Goal: Information Seeking & Learning: Learn about a topic

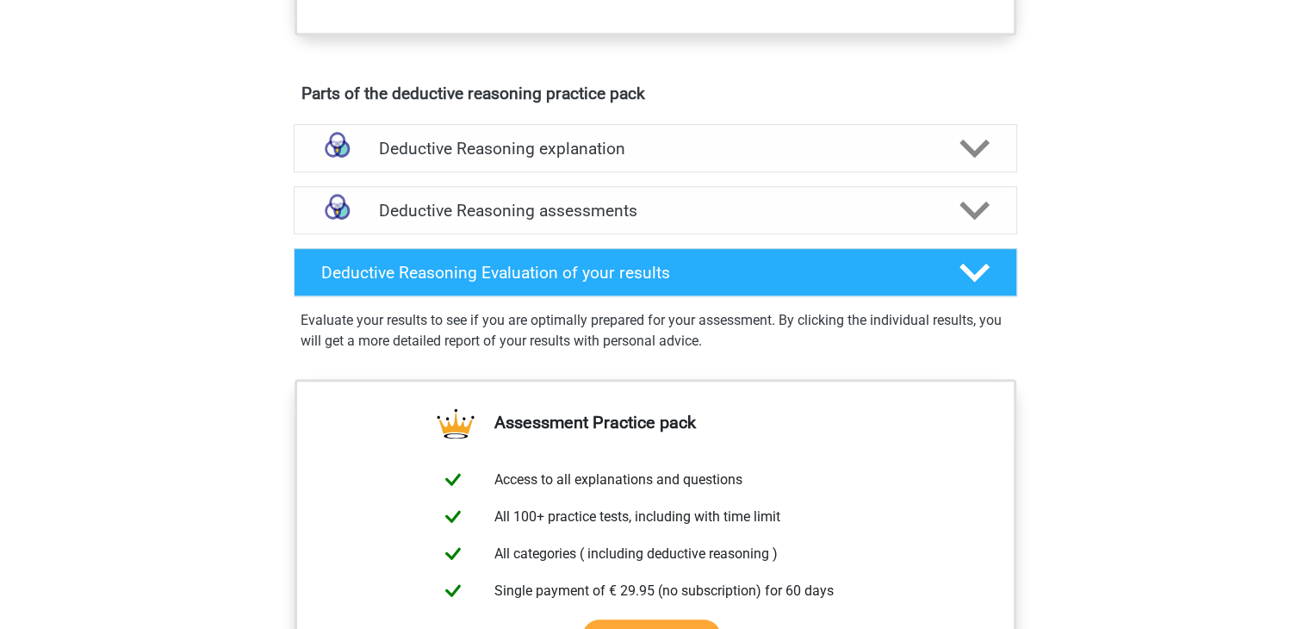
scroll to position [948, 0]
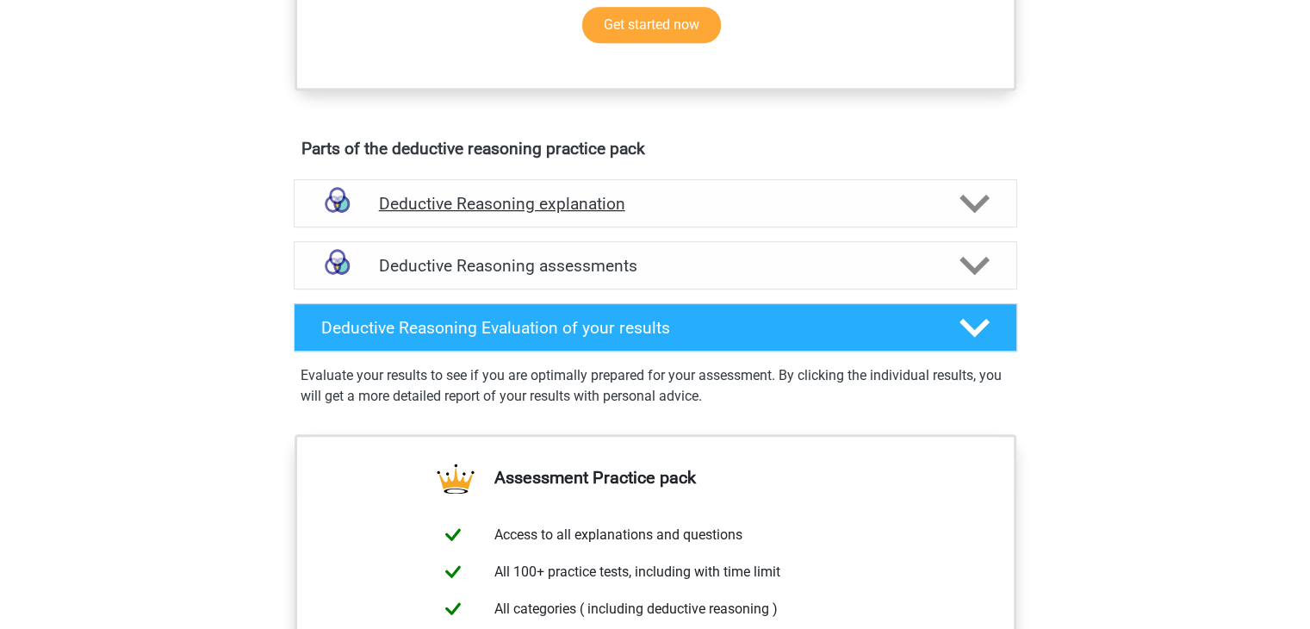
click at [761, 214] on h4 "Deductive Reasoning explanation" at bounding box center [655, 204] width 553 height 20
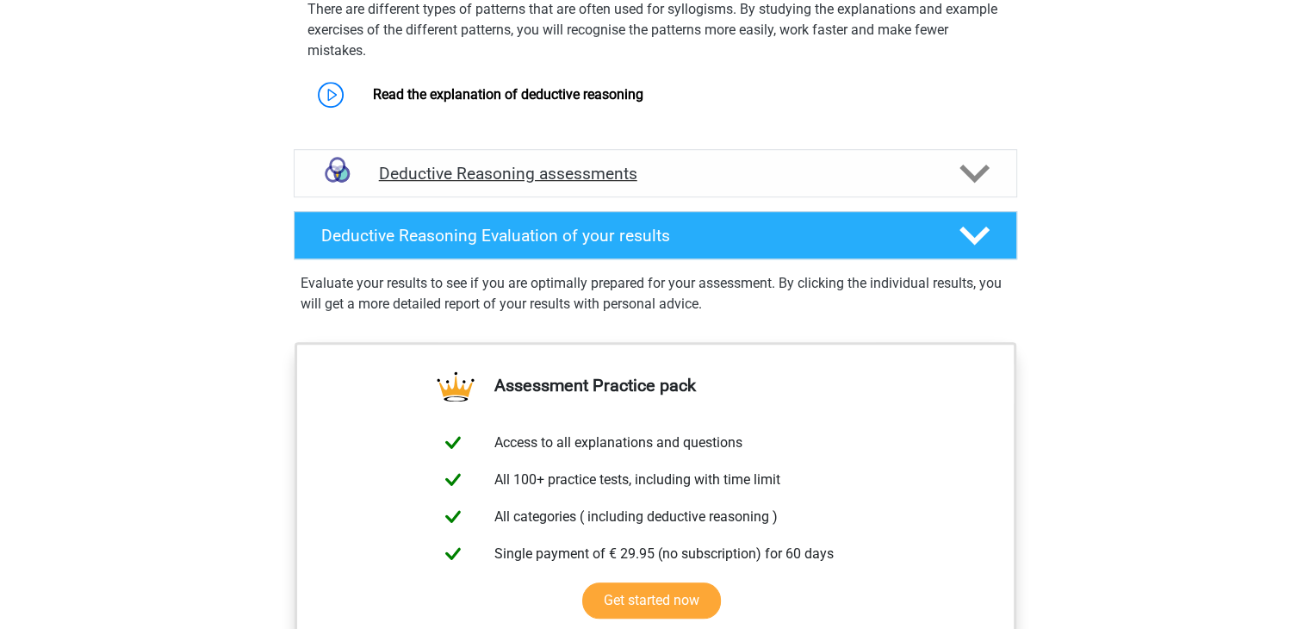
scroll to position [1206, 0]
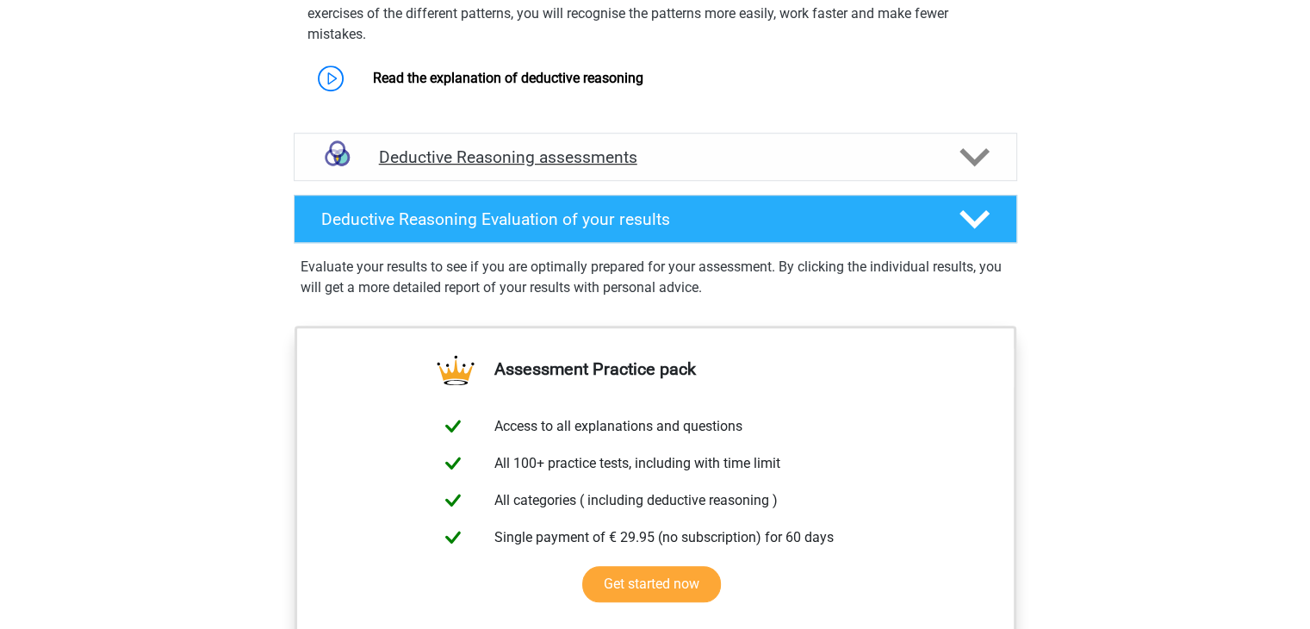
click at [789, 167] on h4 "Deductive Reasoning assessments" at bounding box center [655, 157] width 553 height 20
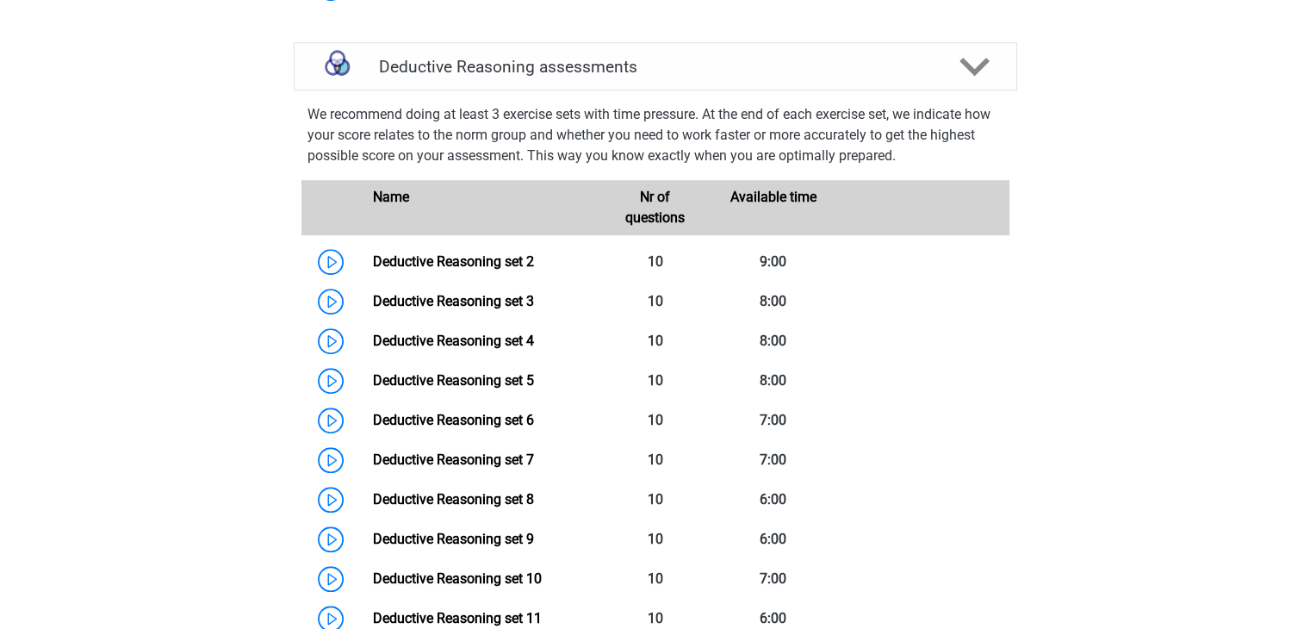
scroll to position [1379, 0]
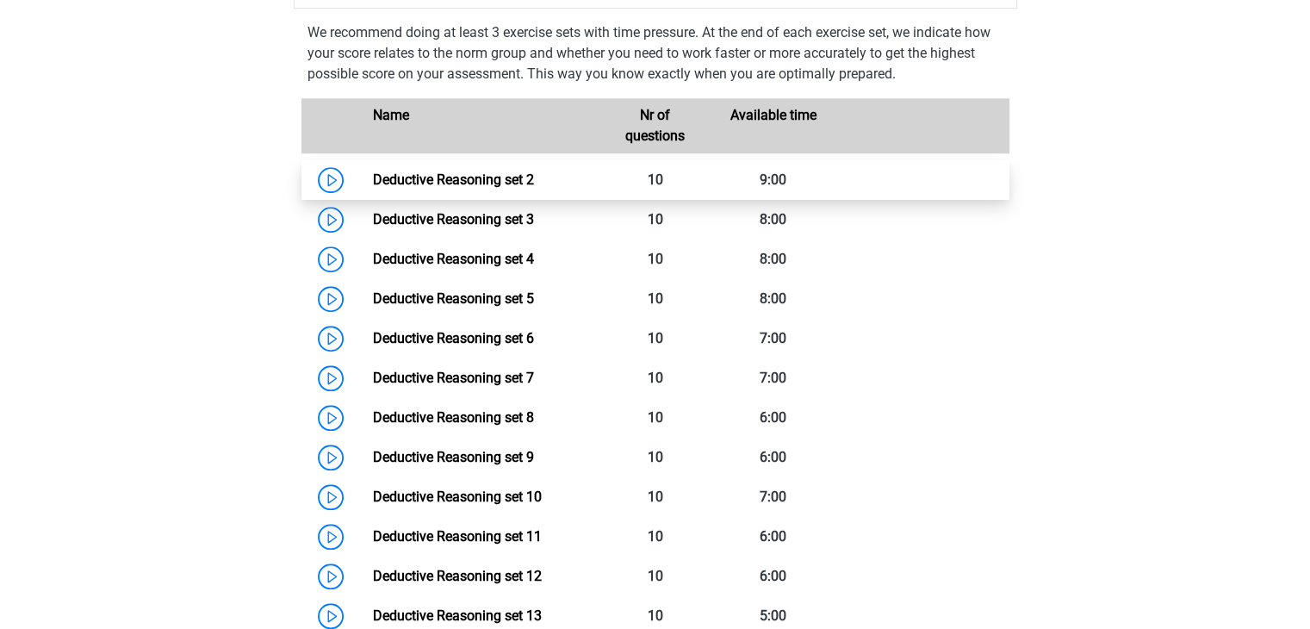
click at [495, 188] on link "Deductive Reasoning set 2" at bounding box center [453, 179] width 161 height 16
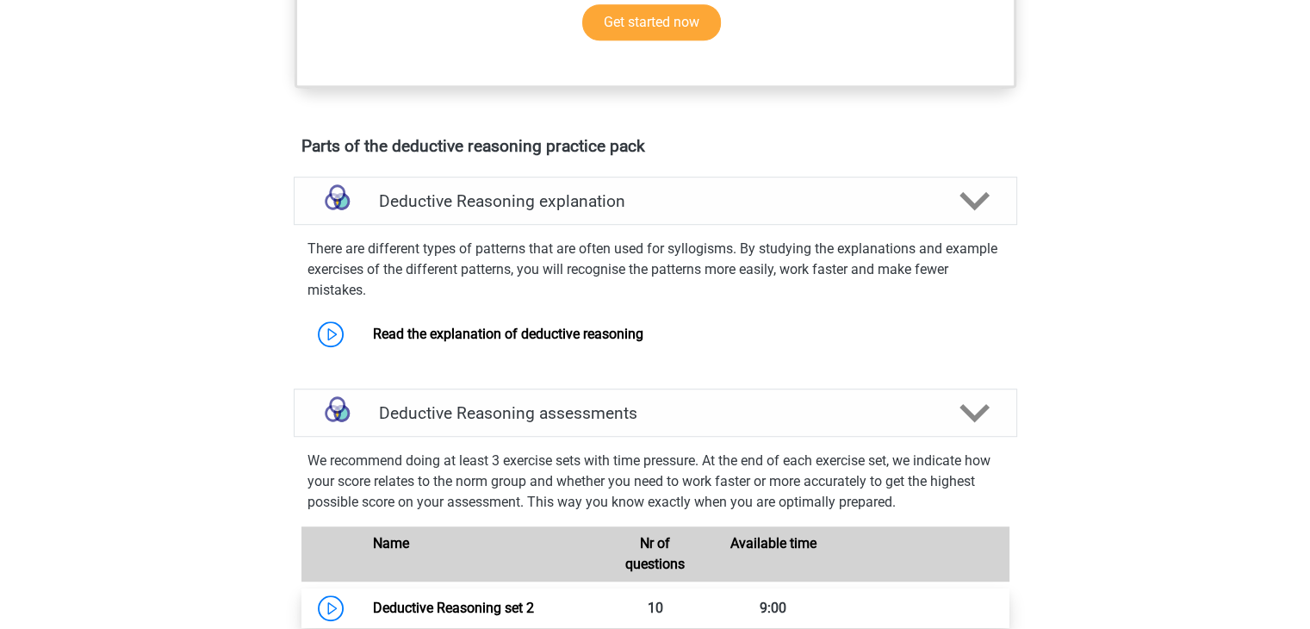
scroll to position [862, 0]
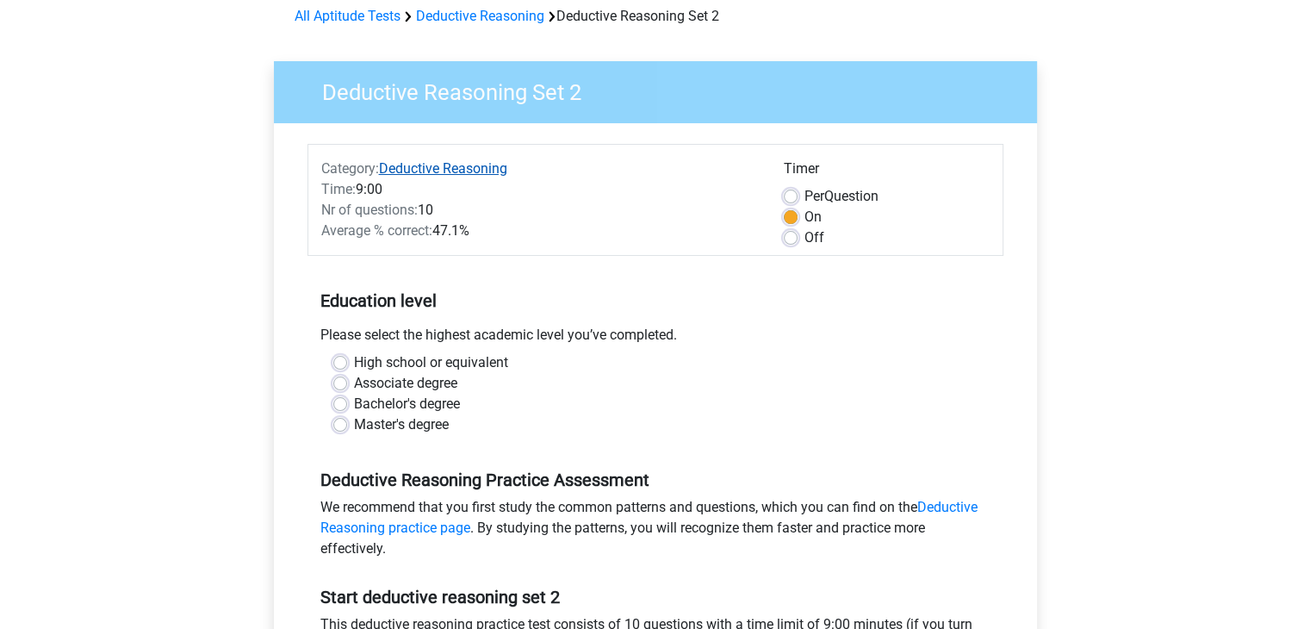
scroll to position [86, 0]
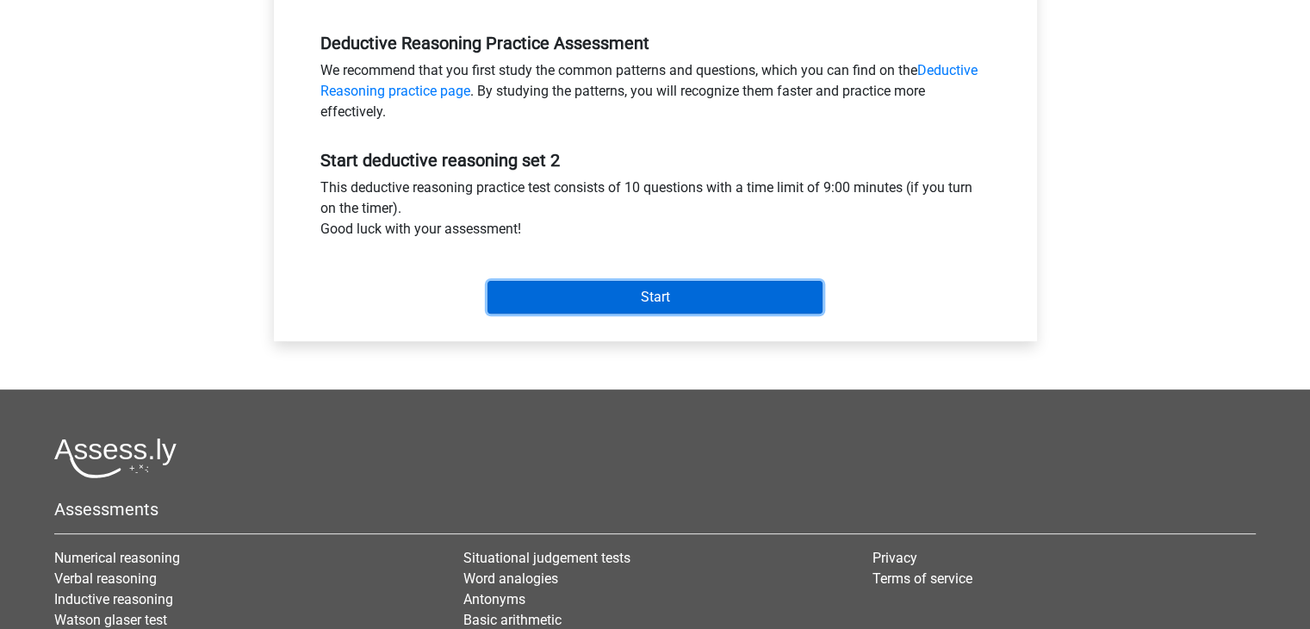
click at [603, 290] on input "Start" at bounding box center [655, 297] width 335 height 33
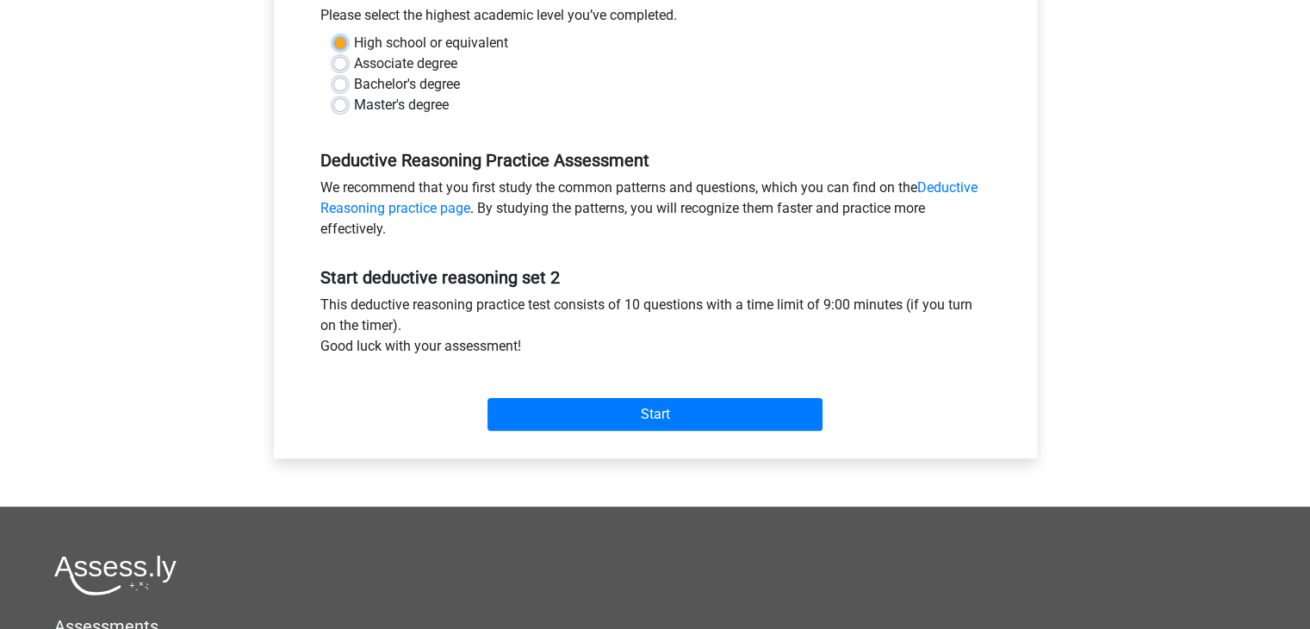
scroll to position [345, 0]
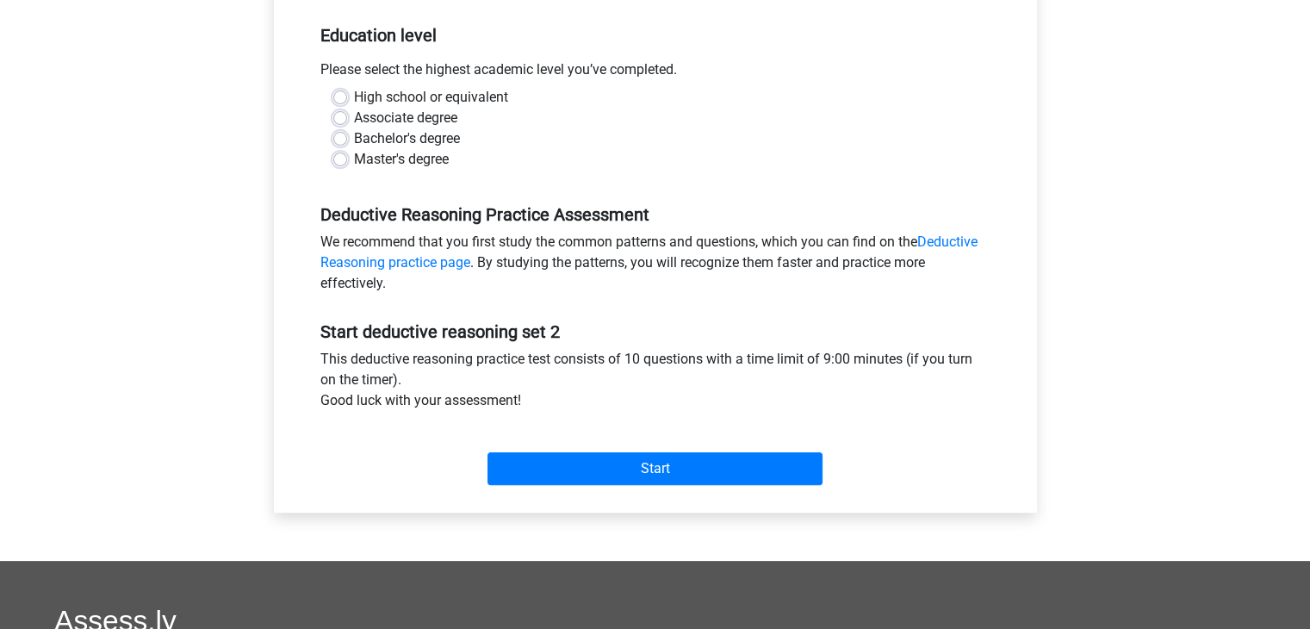
click at [503, 146] on div "Bachelor's degree" at bounding box center [655, 138] width 644 height 21
click at [347, 133] on div "Bachelor's degree" at bounding box center [655, 138] width 644 height 21
click at [354, 141] on label "Bachelor's degree" at bounding box center [407, 138] width 106 height 21
click at [341, 141] on input "Bachelor's degree" at bounding box center [340, 136] width 14 height 17
radio input "true"
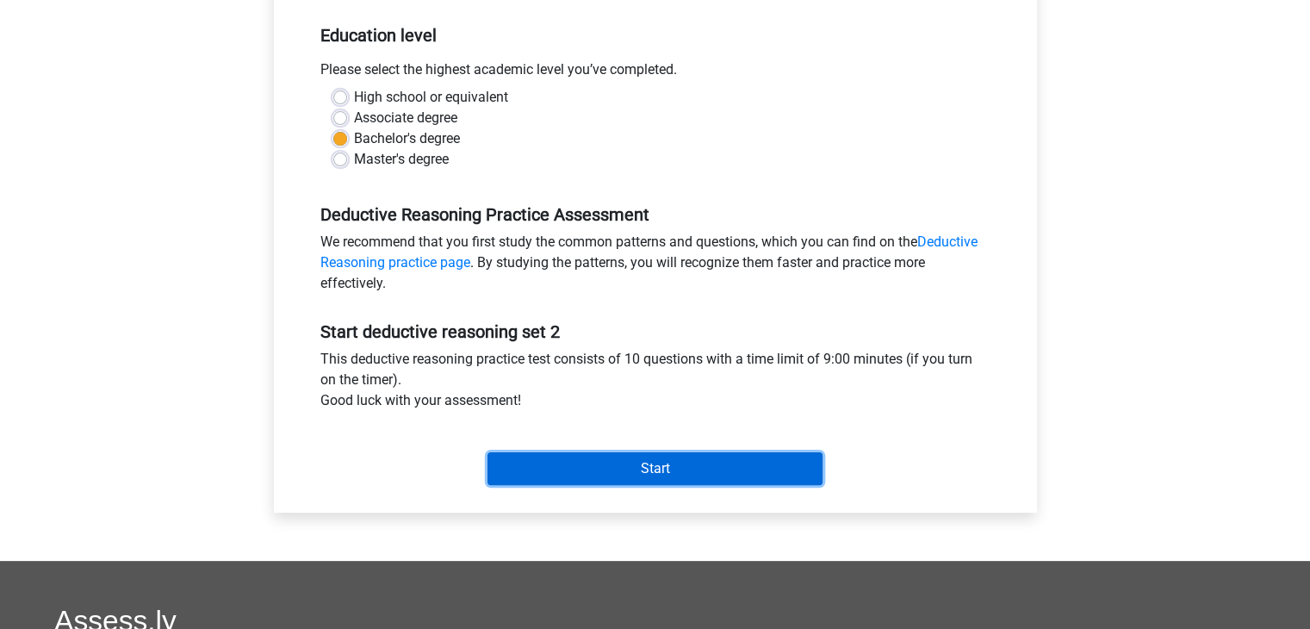
click at [596, 466] on input "Start" at bounding box center [655, 468] width 335 height 33
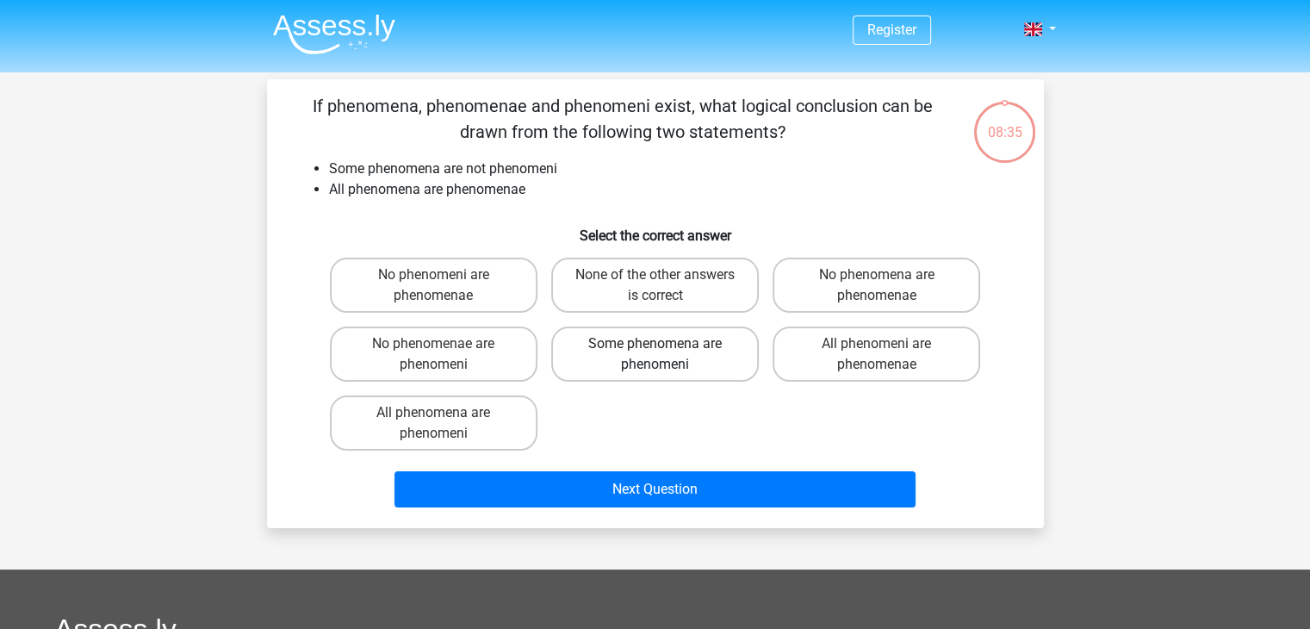
click at [706, 358] on label "Some phenomena are phenomeni" at bounding box center [655, 354] width 208 height 55
click at [666, 355] on input "Some phenomena are phenomeni" at bounding box center [660, 349] width 11 height 11
radio input "true"
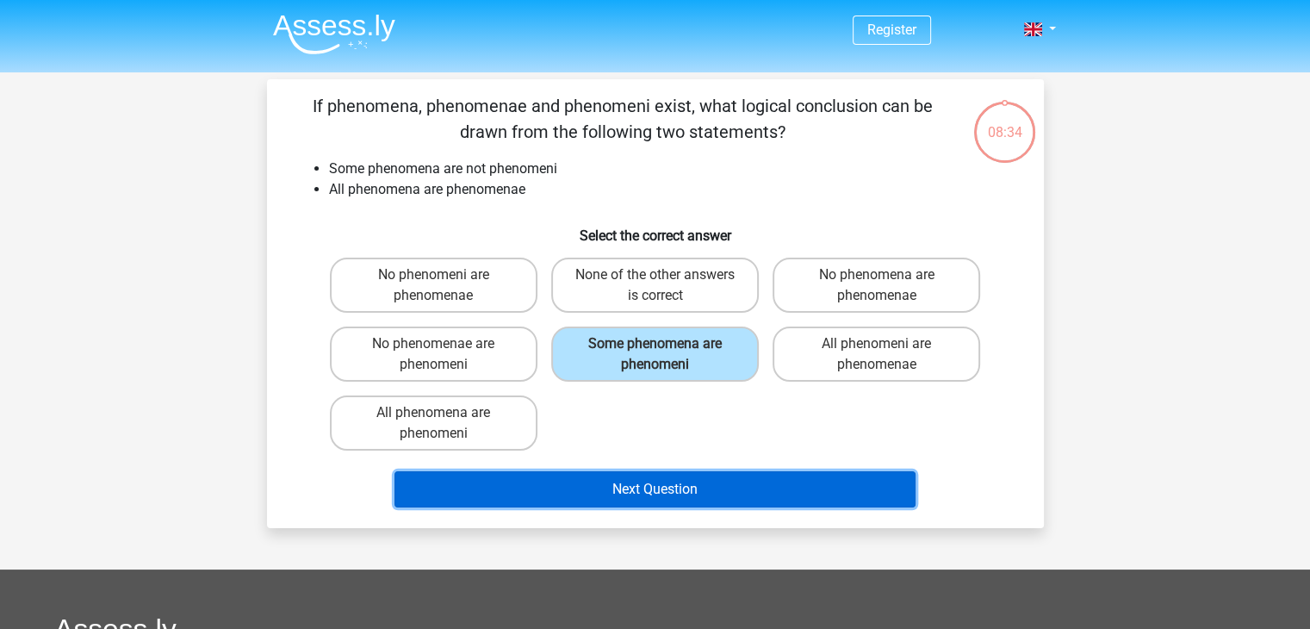
click at [697, 482] on button "Next Question" at bounding box center [655, 489] width 521 height 36
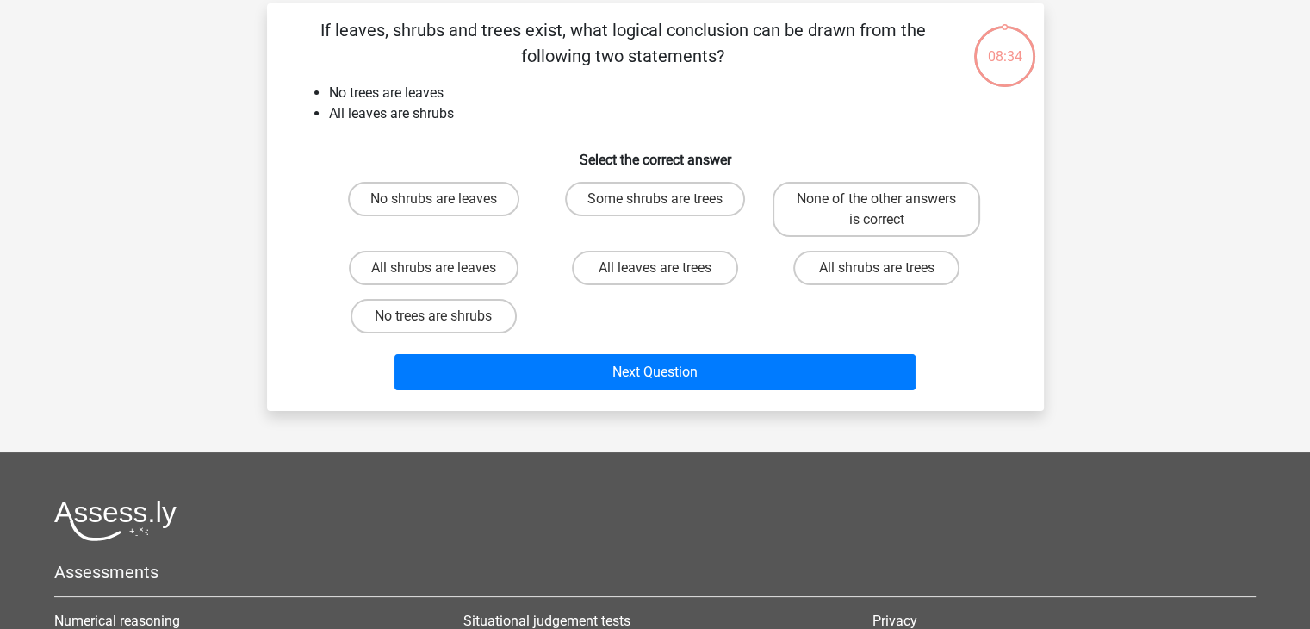
scroll to position [79, 0]
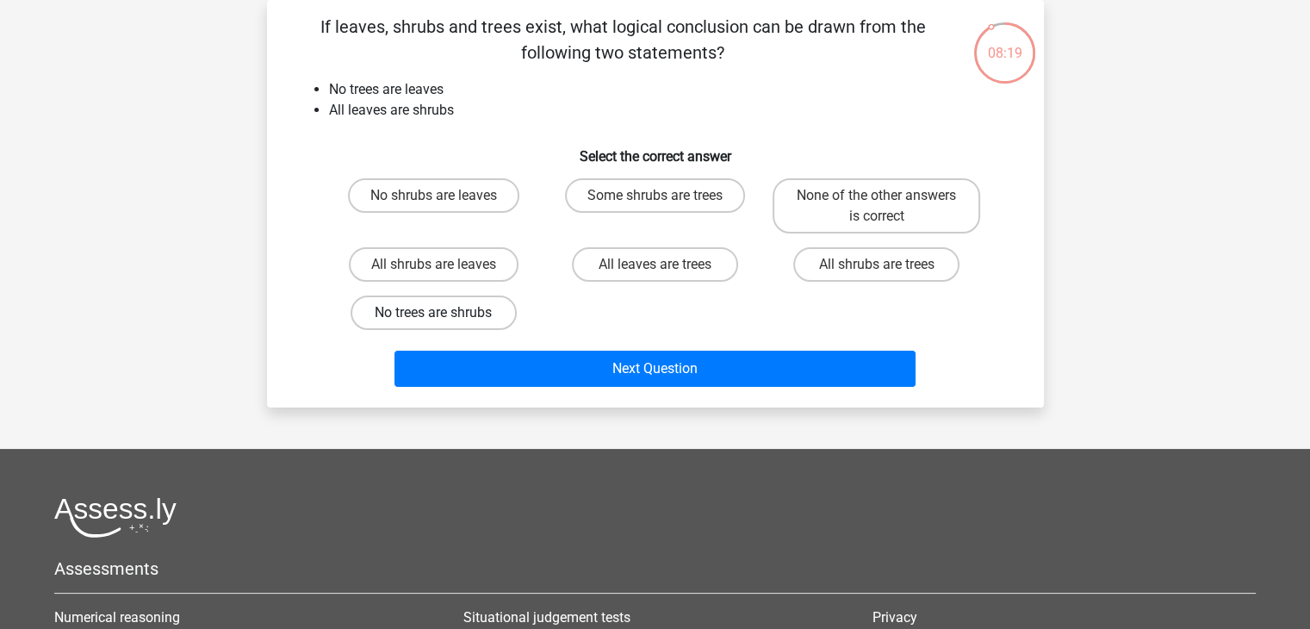
click at [482, 314] on label "No trees are shrubs" at bounding box center [434, 313] width 166 height 34
click at [445, 314] on input "No trees are shrubs" at bounding box center [438, 318] width 11 height 11
radio input "true"
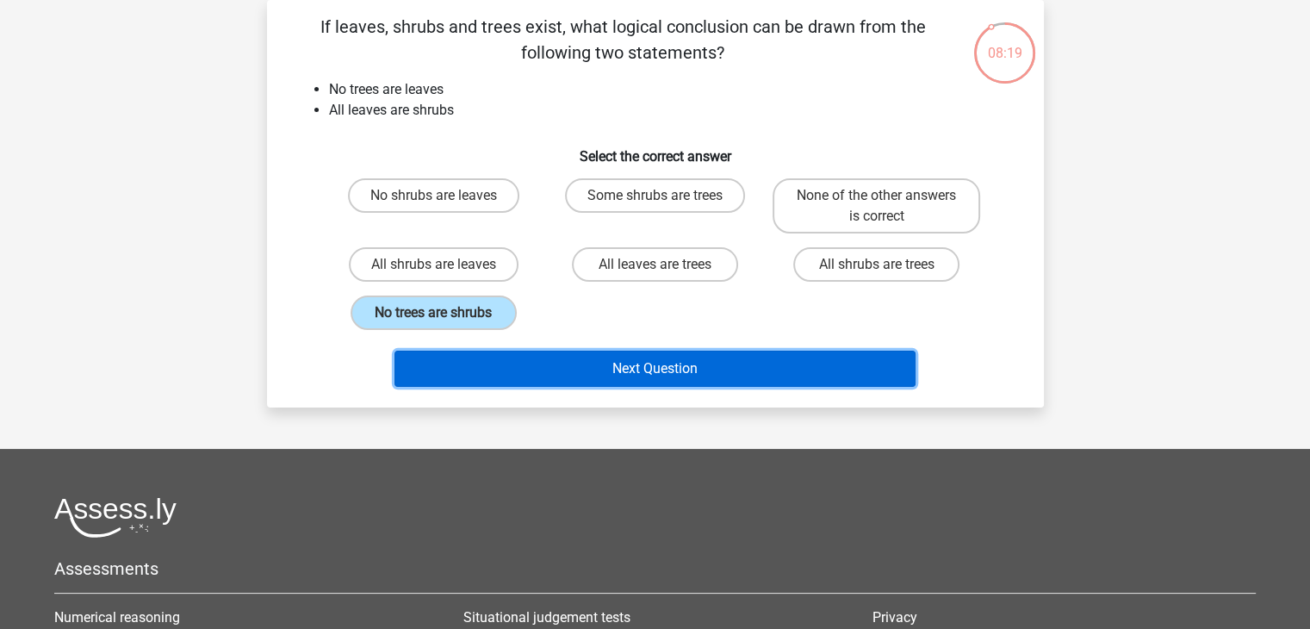
click at [601, 358] on button "Next Question" at bounding box center [655, 369] width 521 height 36
